Goal: Contribute content: Add original content to the website for others to see

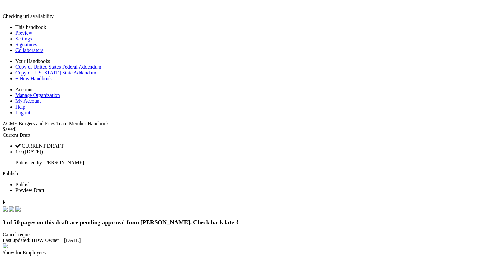
scroll to position [4899, 0]
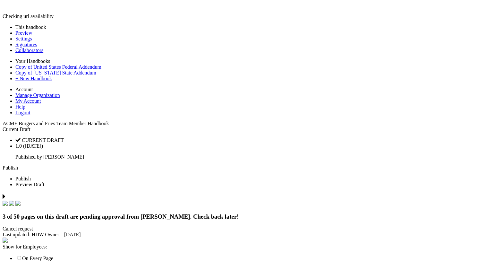
drag, startPoint x: 224, startPoint y: 78, endPoint x: 142, endPoint y: 80, distance: 82.8
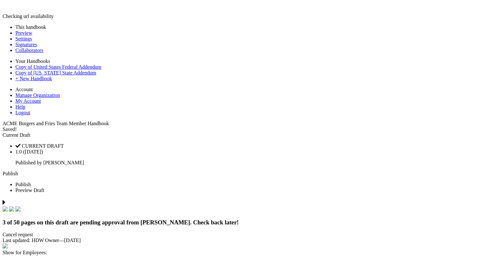
scroll to position [4850, 0]
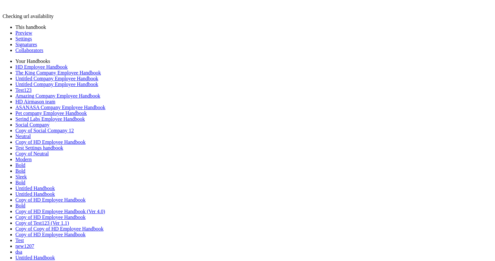
scroll to position [4951, 0]
